Goal: Transaction & Acquisition: Purchase product/service

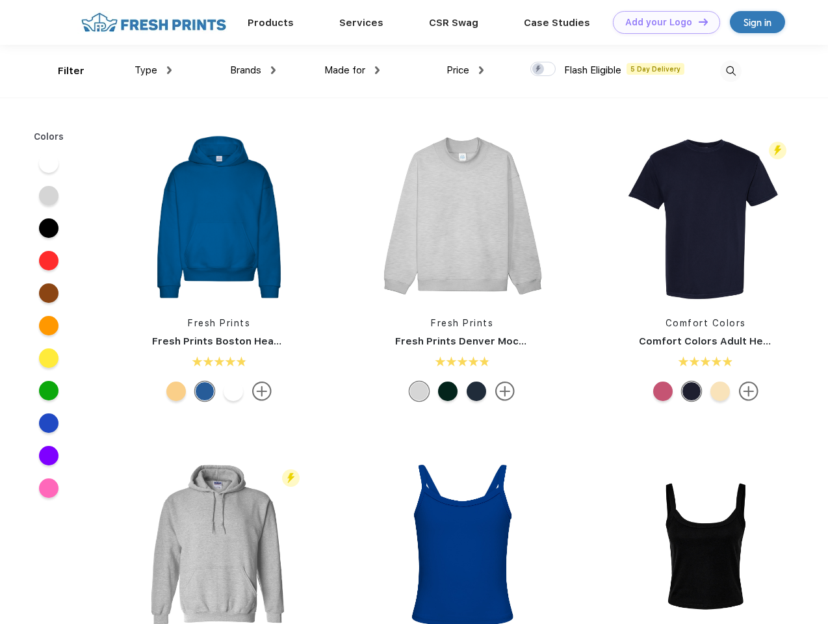
click at [662, 22] on link "Add your Logo Design Tool" at bounding box center [666, 22] width 107 height 23
click at [0, 0] on div "Design Tool" at bounding box center [0, 0] width 0 height 0
click at [697, 21] on link "Add your Logo Design Tool" at bounding box center [666, 22] width 107 height 23
click at [62, 71] on div "Filter" at bounding box center [71, 71] width 27 height 15
click at [153, 70] on span "Type" at bounding box center [146, 70] width 23 height 12
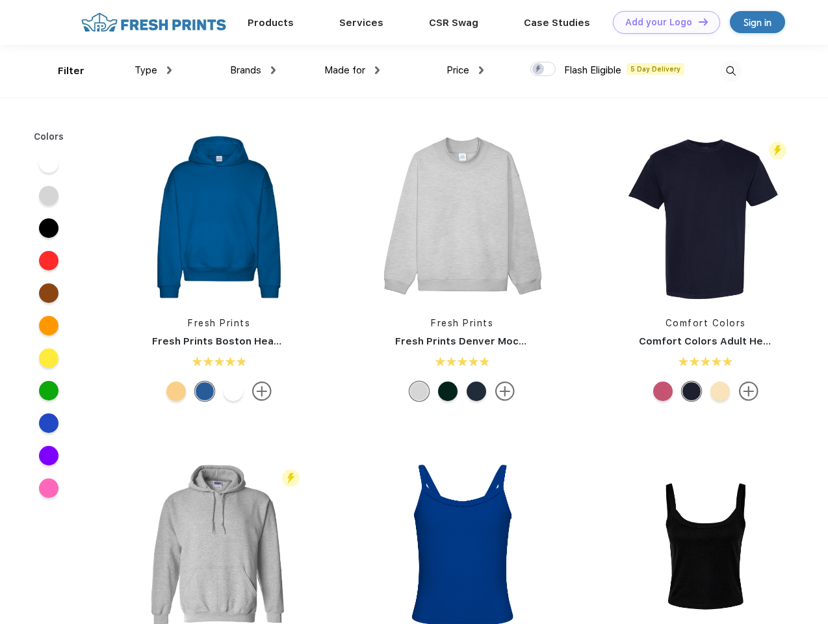
click at [253, 70] on span "Brands" at bounding box center [245, 70] width 31 height 12
click at [352, 70] on span "Made for" at bounding box center [344, 70] width 41 height 12
click at [465, 70] on span "Price" at bounding box center [457, 70] width 23 height 12
click at [543, 70] on div at bounding box center [542, 69] width 25 height 14
click at [539, 70] on input "checkbox" at bounding box center [534, 65] width 8 height 8
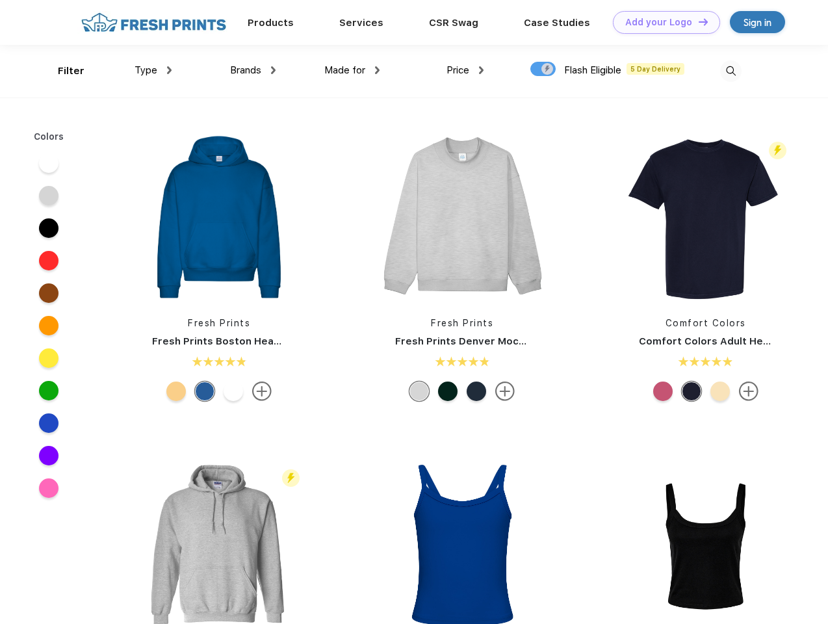
click at [730, 71] on img at bounding box center [730, 70] width 21 height 21
